Goal: Task Accomplishment & Management: Complete application form

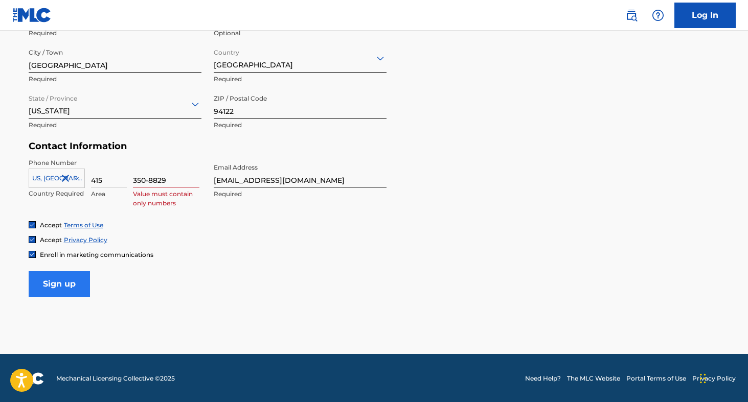
click at [70, 289] on input "Sign up" at bounding box center [59, 285] width 61 height 26
type input "3508829"
click at [74, 284] on input "Sign up" at bounding box center [59, 285] width 61 height 26
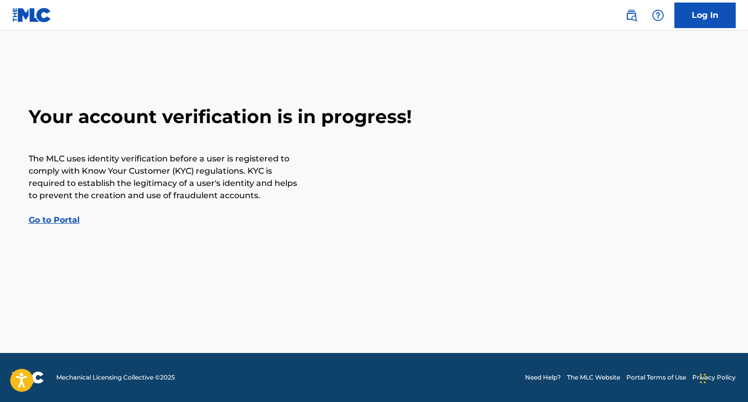
click at [63, 220] on link "Go to Portal" at bounding box center [54, 220] width 51 height 10
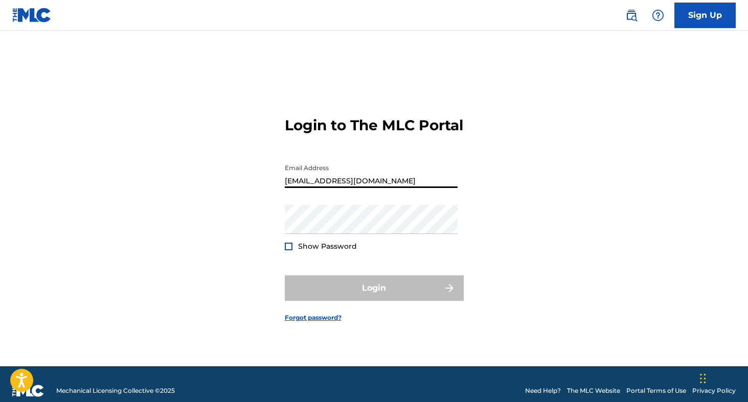
type input "[EMAIL_ADDRESS][DOMAIN_NAME]"
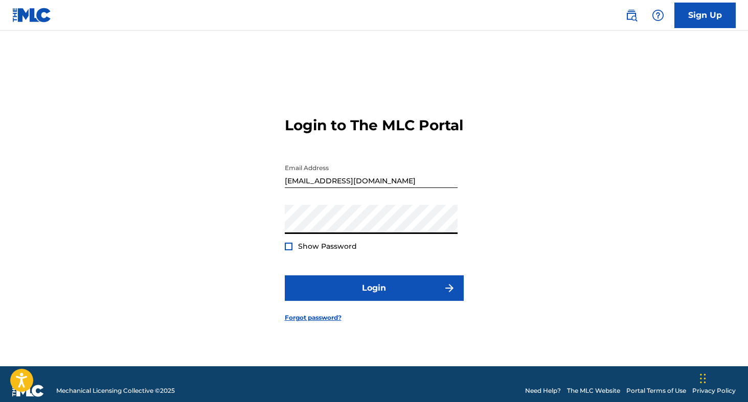
click at [288, 251] on div at bounding box center [289, 247] width 8 height 8
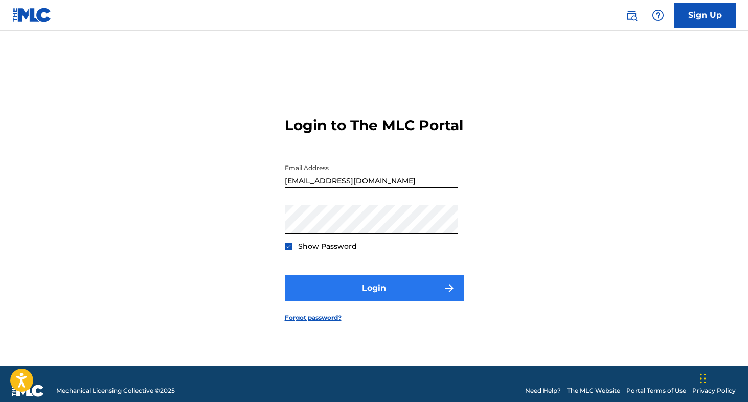
click at [357, 301] on button "Login" at bounding box center [374, 289] width 179 height 26
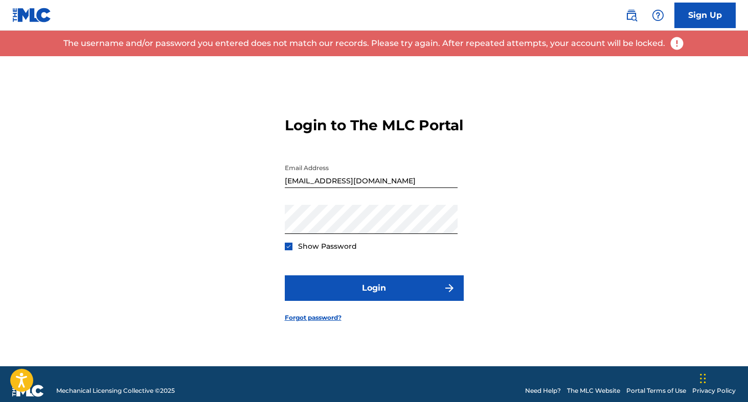
click at [508, 207] on div "Login to The MLC Portal Email Address [EMAIL_ADDRESS][DOMAIN_NAME] Password Sho…" at bounding box center [374, 211] width 716 height 310
